Goal: Find contact information: Find contact information

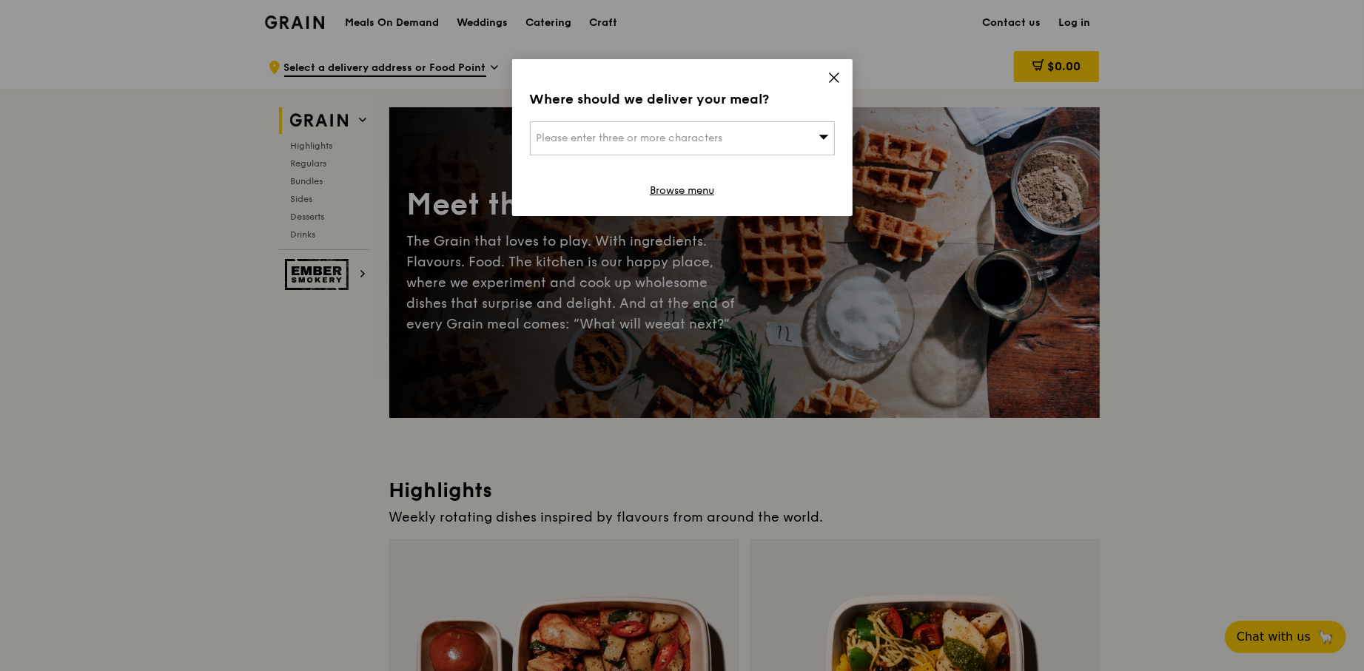
click at [833, 74] on icon at bounding box center [833, 77] width 13 height 13
